Goal: Browse casually

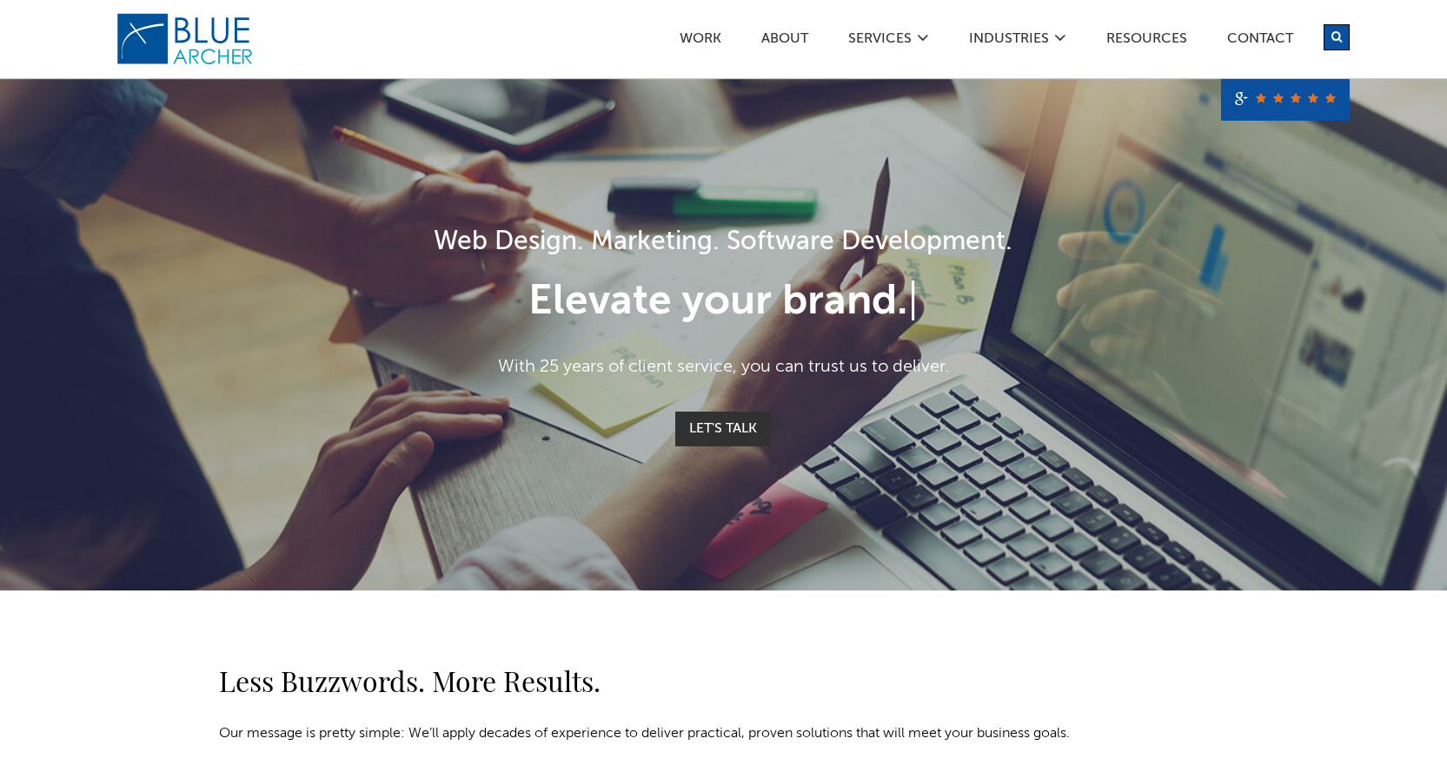
click at [288, 431] on p "Let's Talk" at bounding box center [724, 429] width 1008 height 35
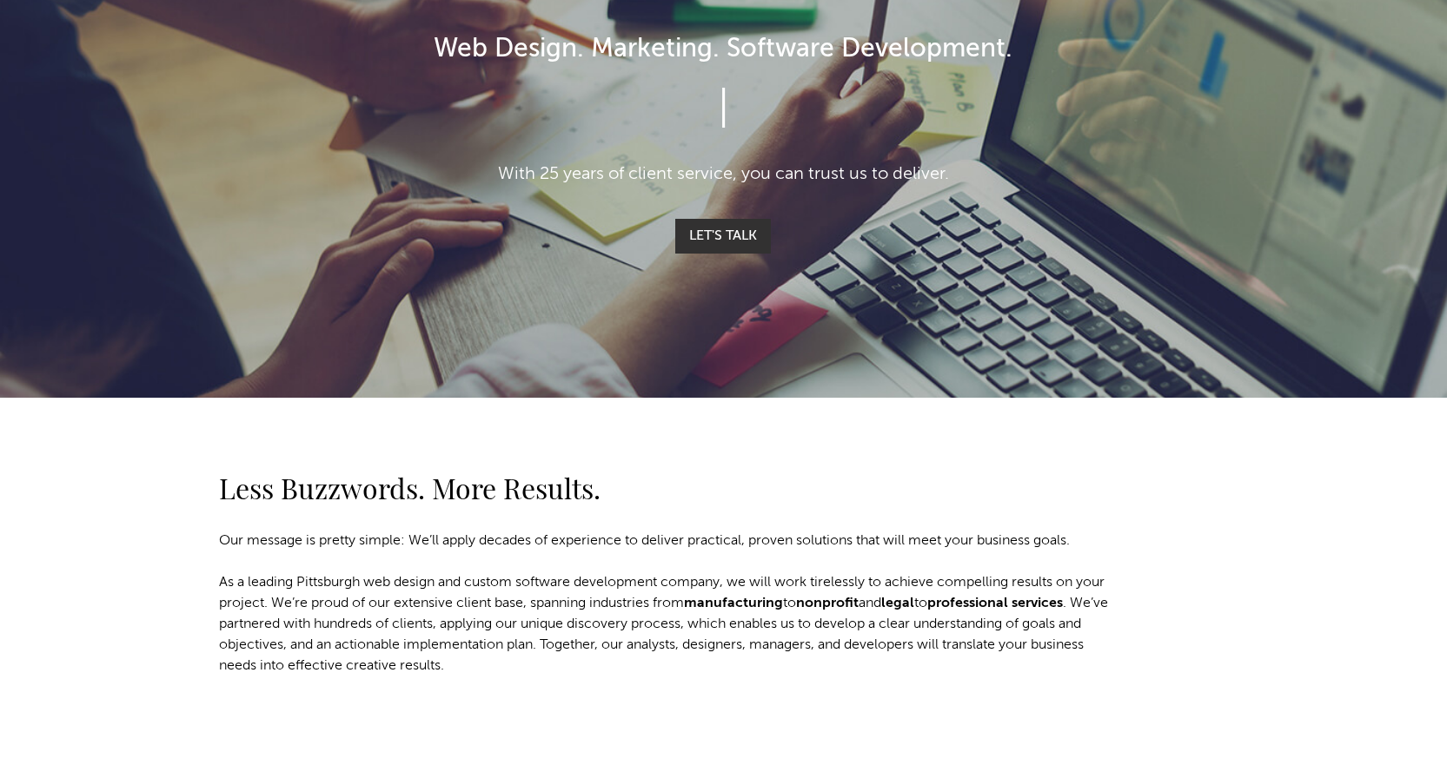
scroll to position [434, 0]
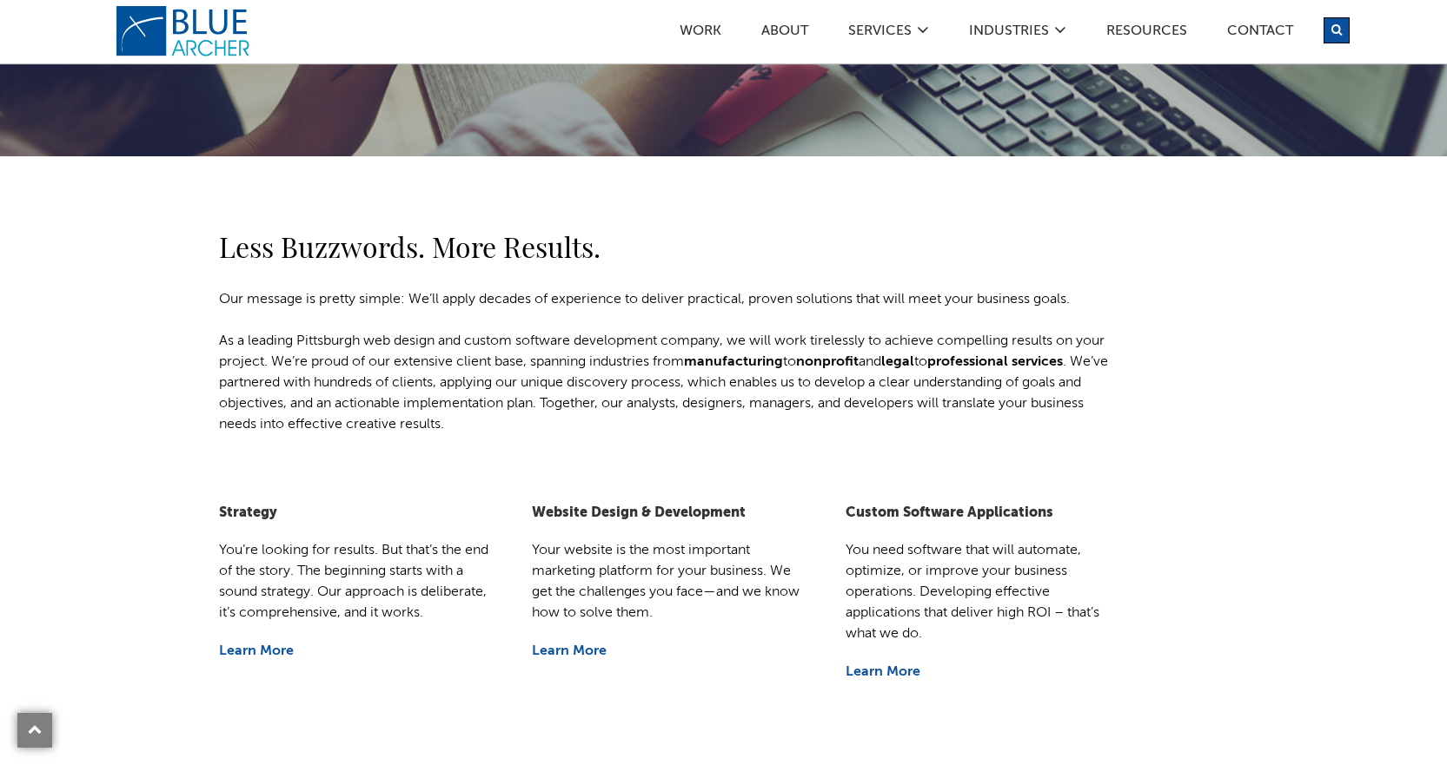
click at [116, 406] on div "Less Buzzwords. More Results. Our message is pretty simple: We’ll apply decades…" at bounding box center [723, 295] width 1251 height 279
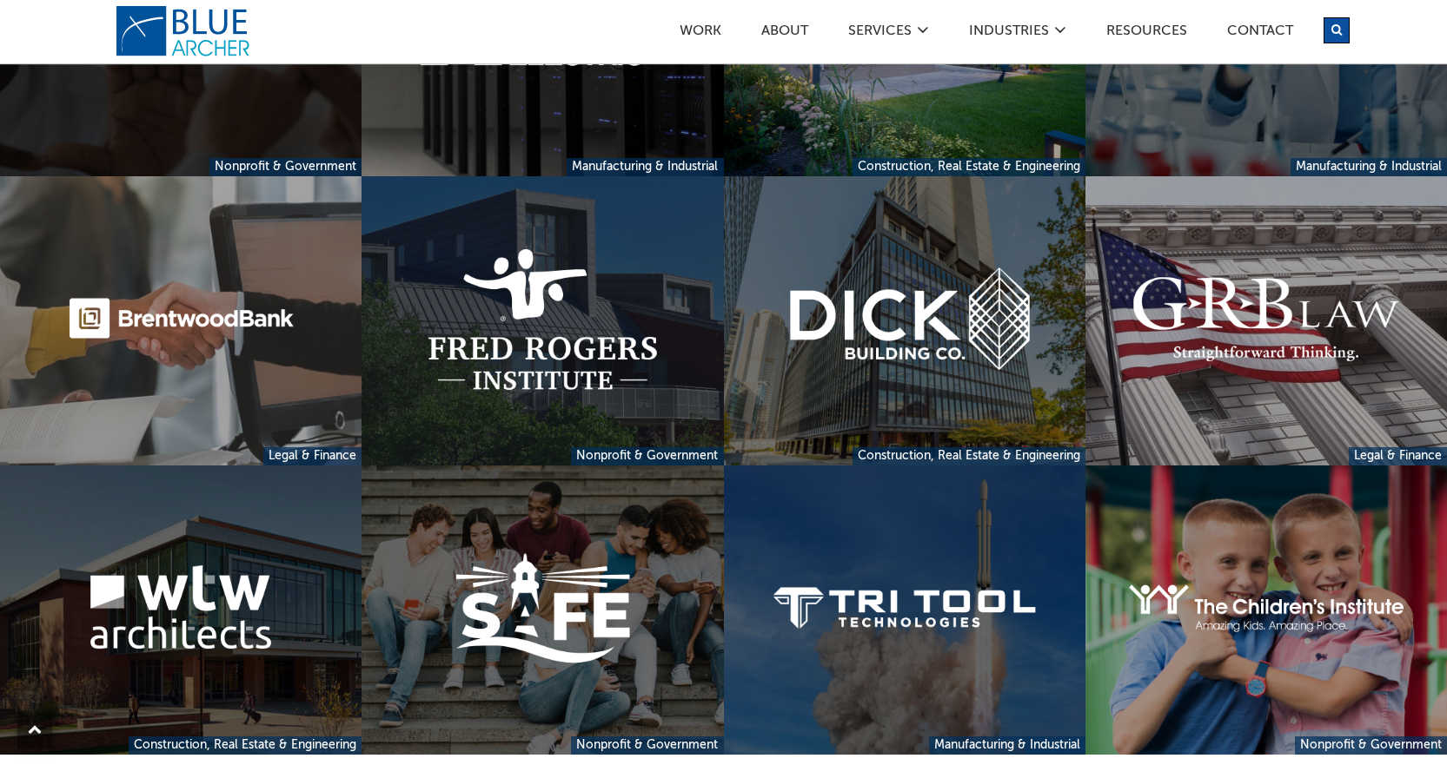
scroll to position [1477, 0]
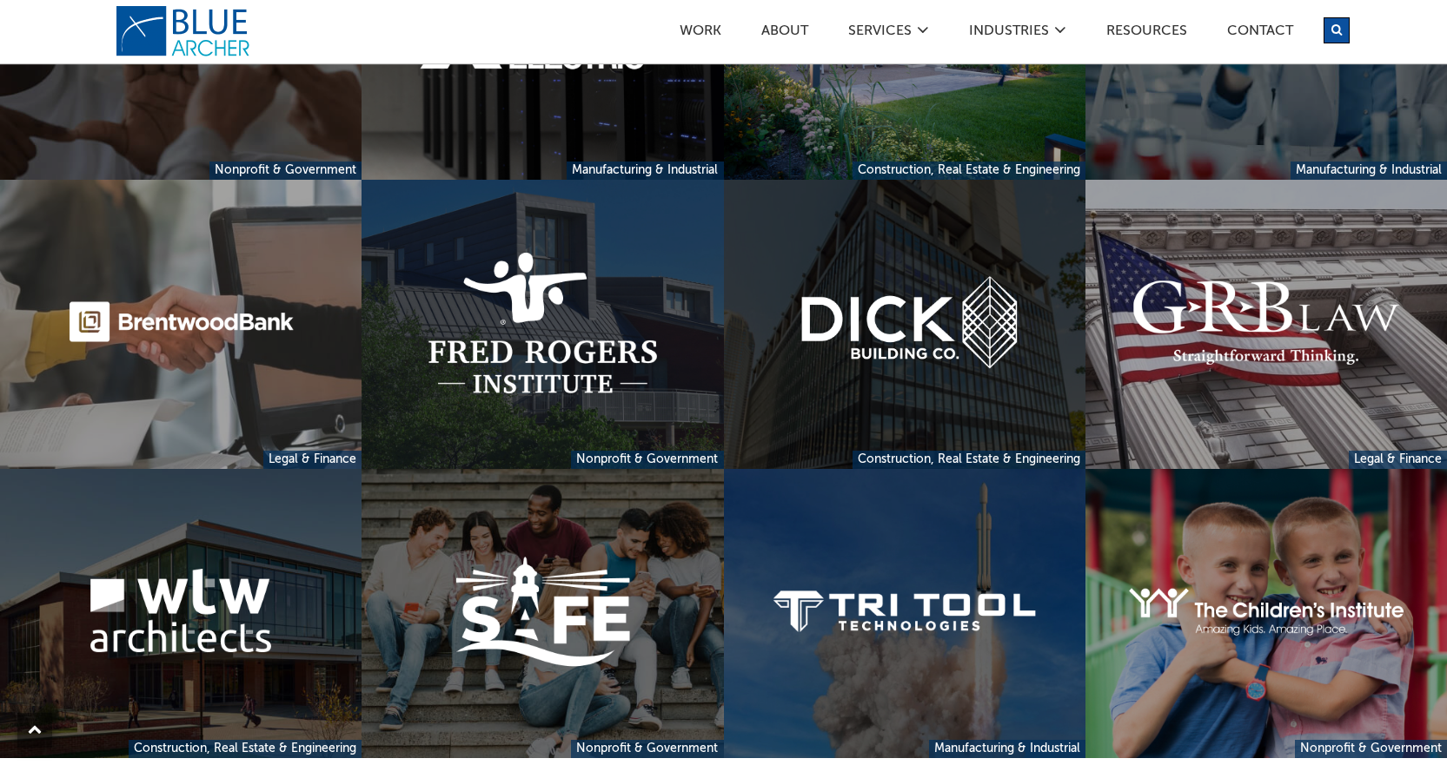
click at [885, 302] on link at bounding box center [904, 324] width 361 height 289
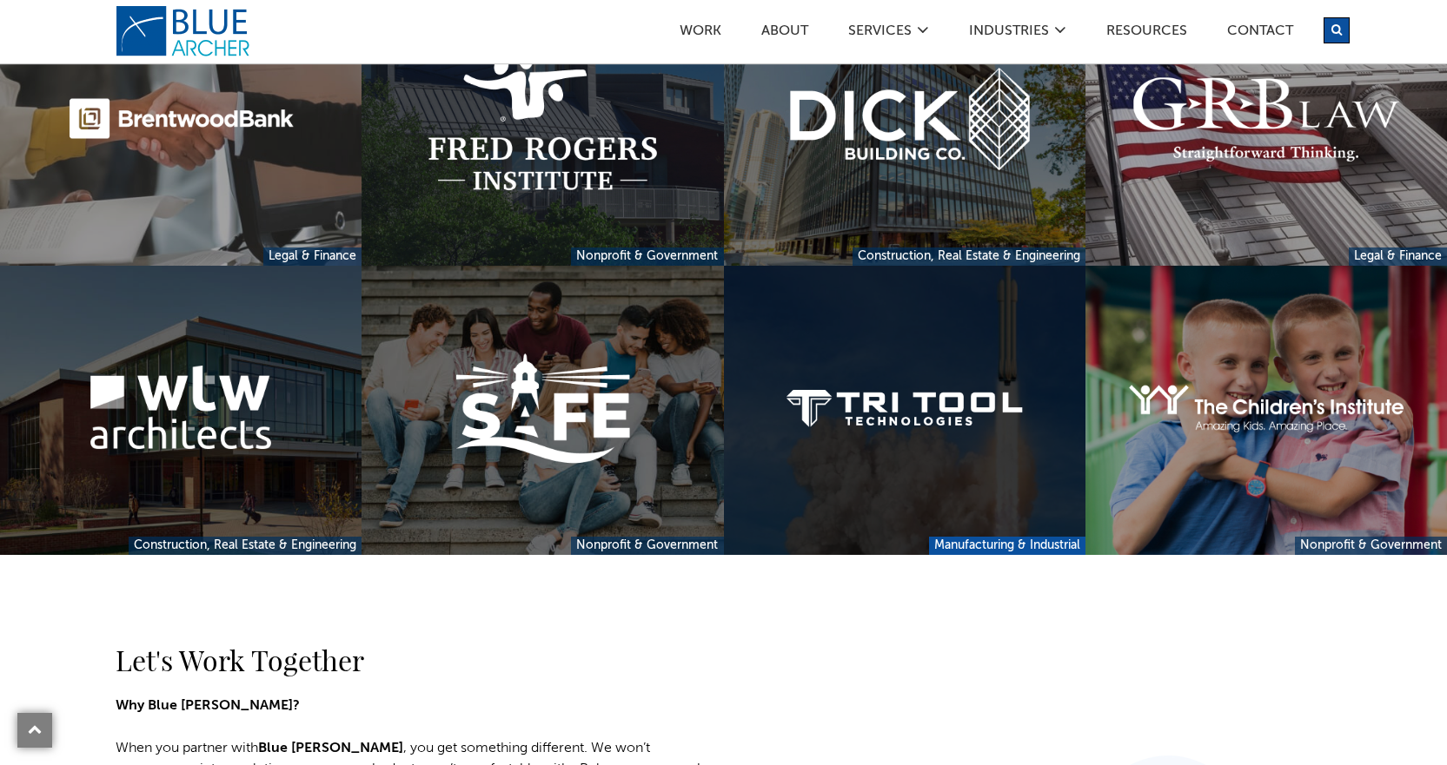
scroll to position [1651, 0]
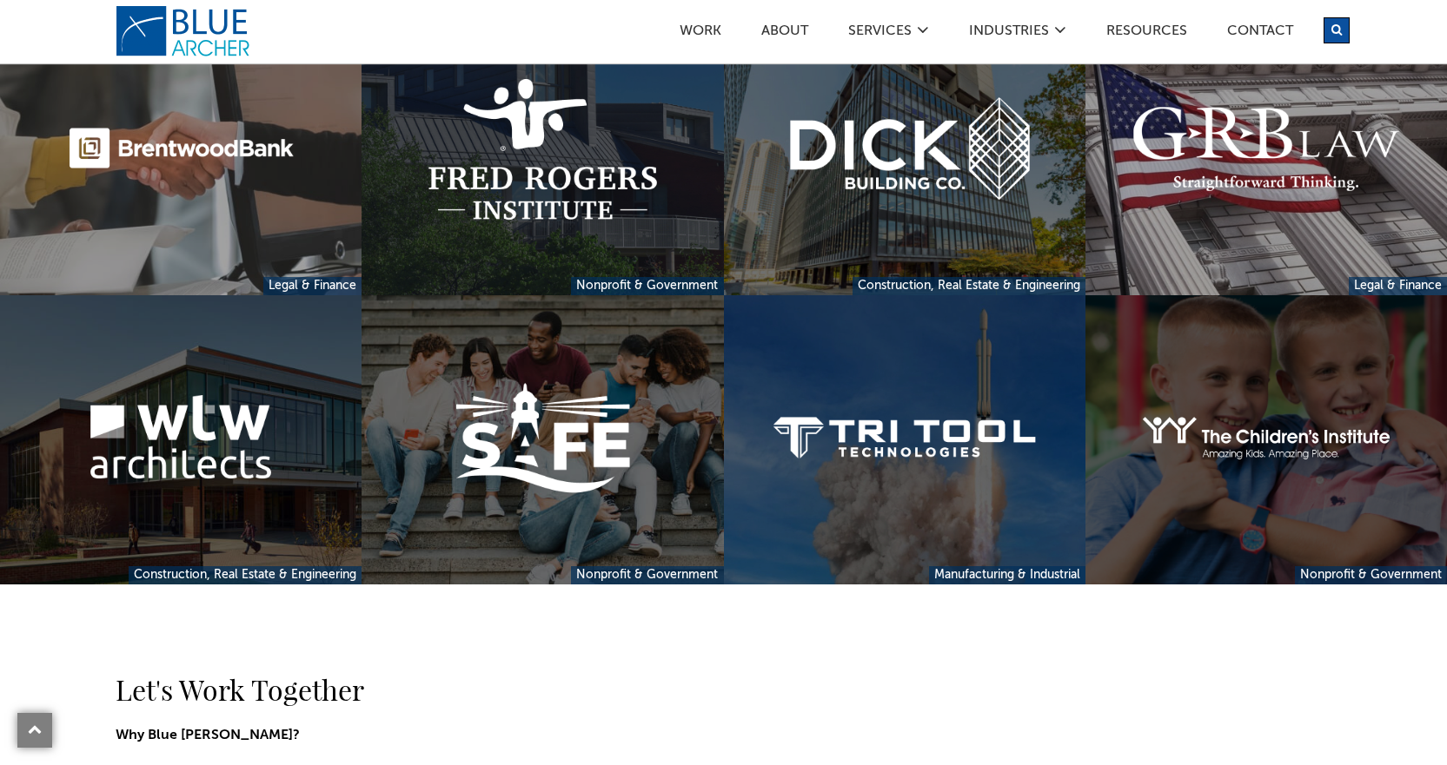
click at [1263, 456] on link at bounding box center [1265, 439] width 361 height 289
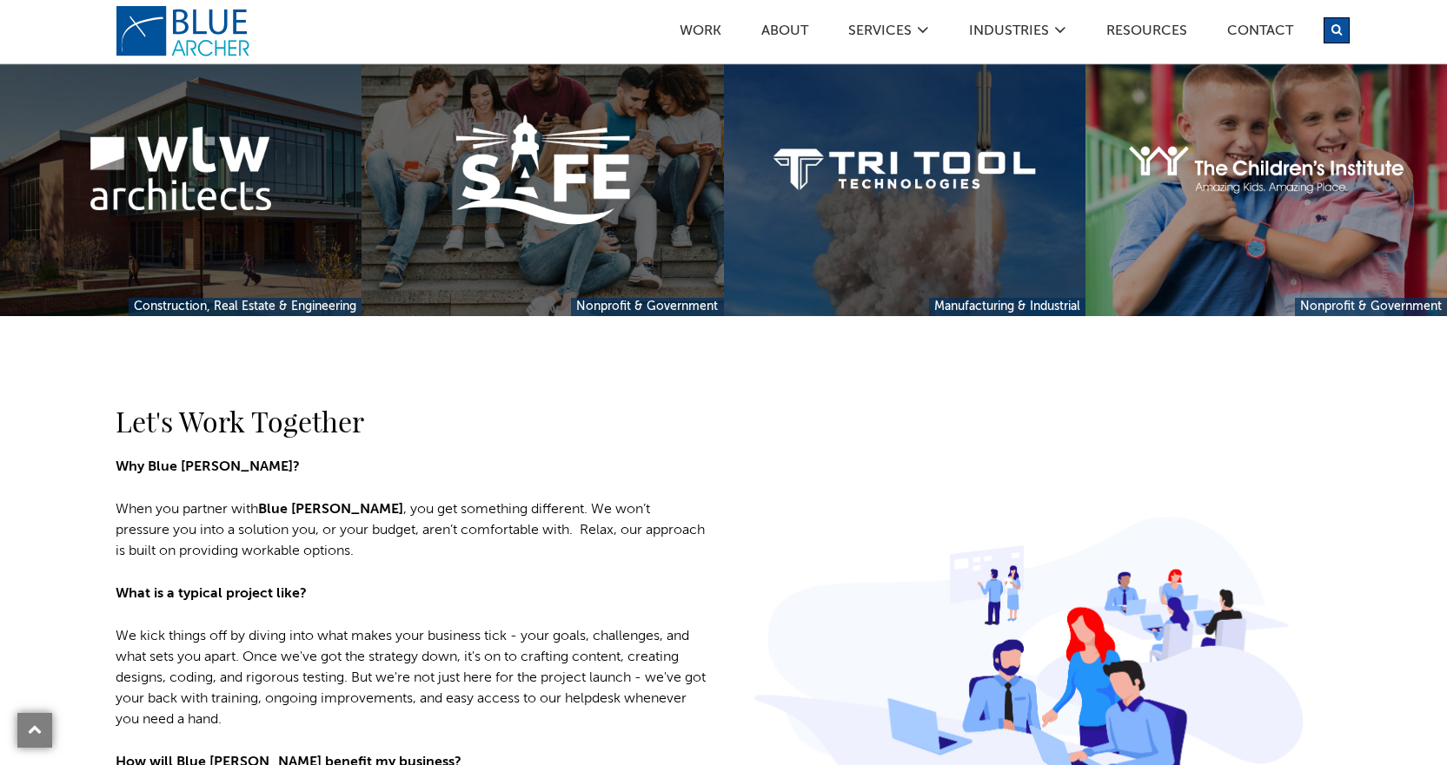
scroll to position [1564, 0]
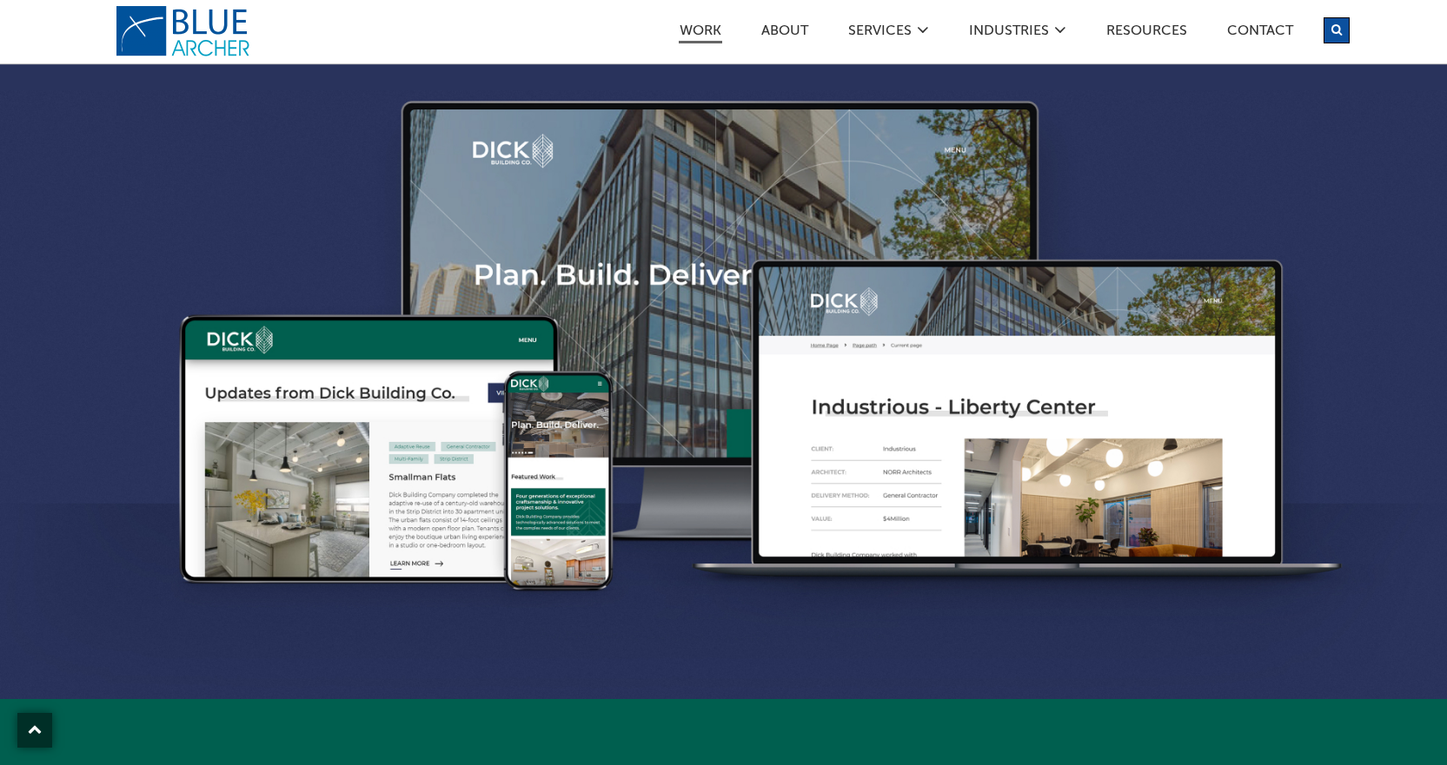
scroll to position [1477, 0]
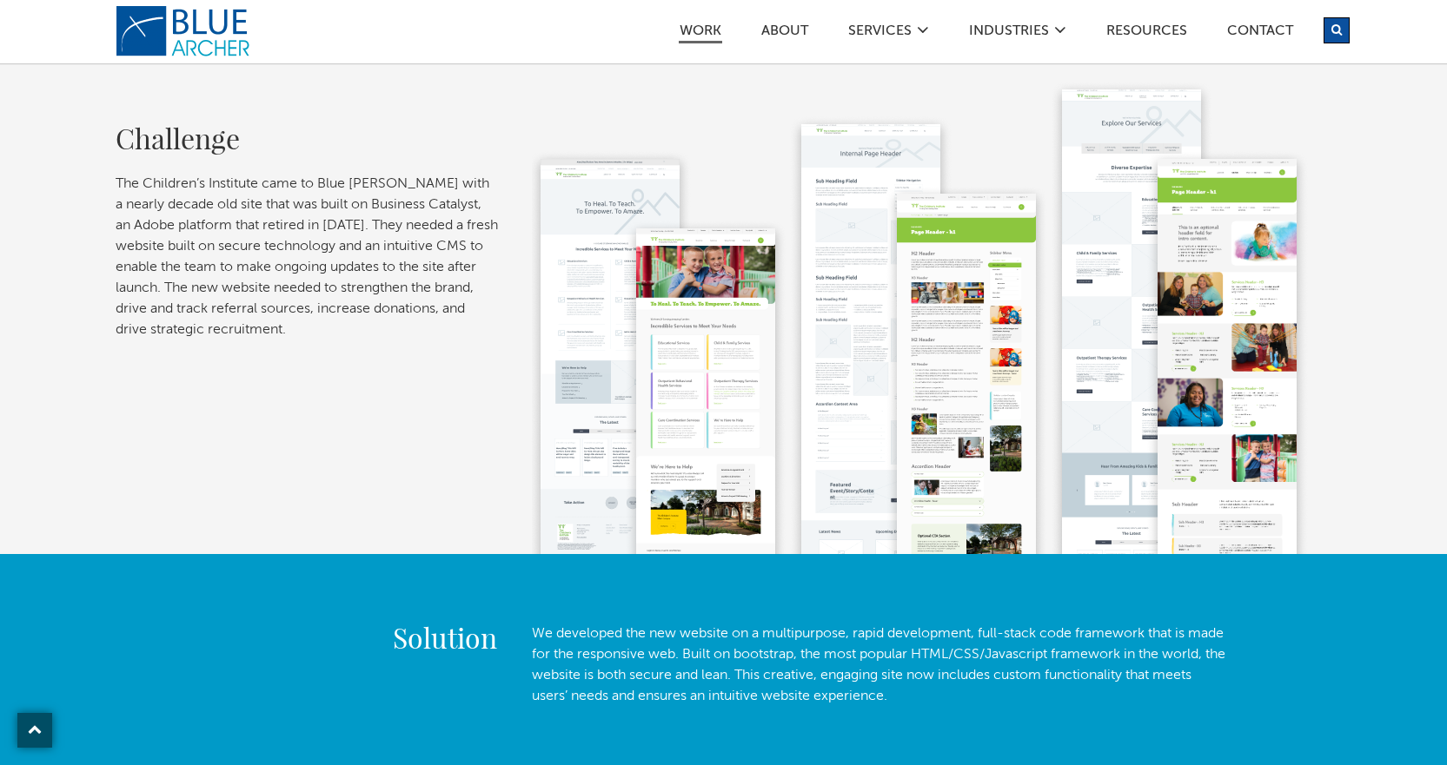
scroll to position [434, 0]
